Goal: Task Accomplishment & Management: Manage account settings

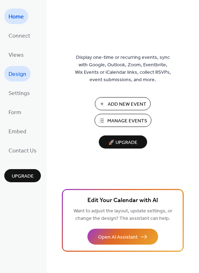
click at [22, 75] on span "Design" at bounding box center [18, 74] width 18 height 11
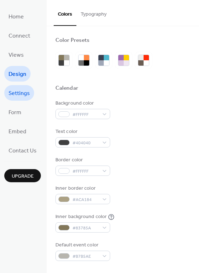
click at [27, 93] on span "Settings" at bounding box center [19, 93] width 21 height 11
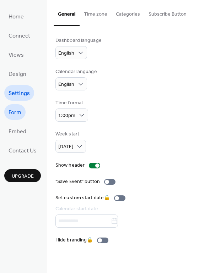
click at [24, 109] on link "Form" at bounding box center [14, 112] width 21 height 16
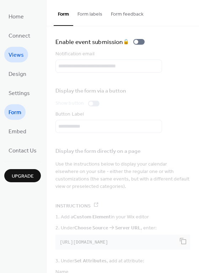
click at [21, 54] on span "Views" at bounding box center [16, 55] width 15 height 11
